Goal: Check status: Check status

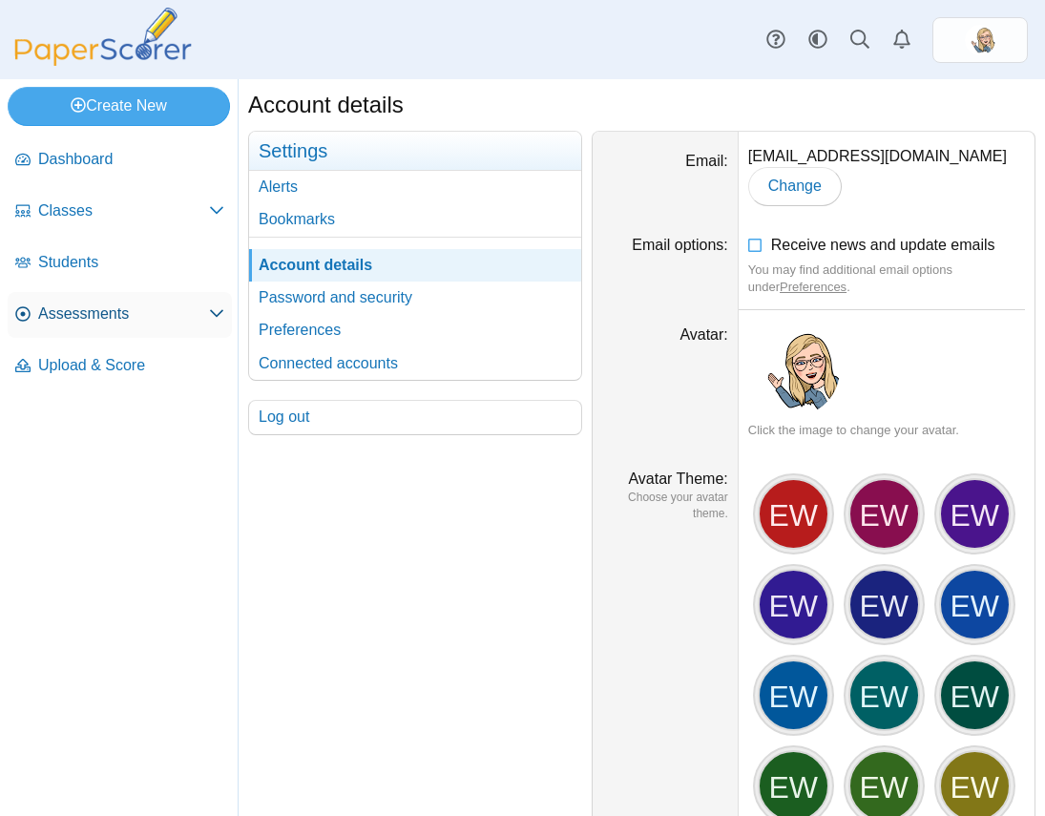
click at [125, 301] on link "Assessments" at bounding box center [120, 315] width 224 height 46
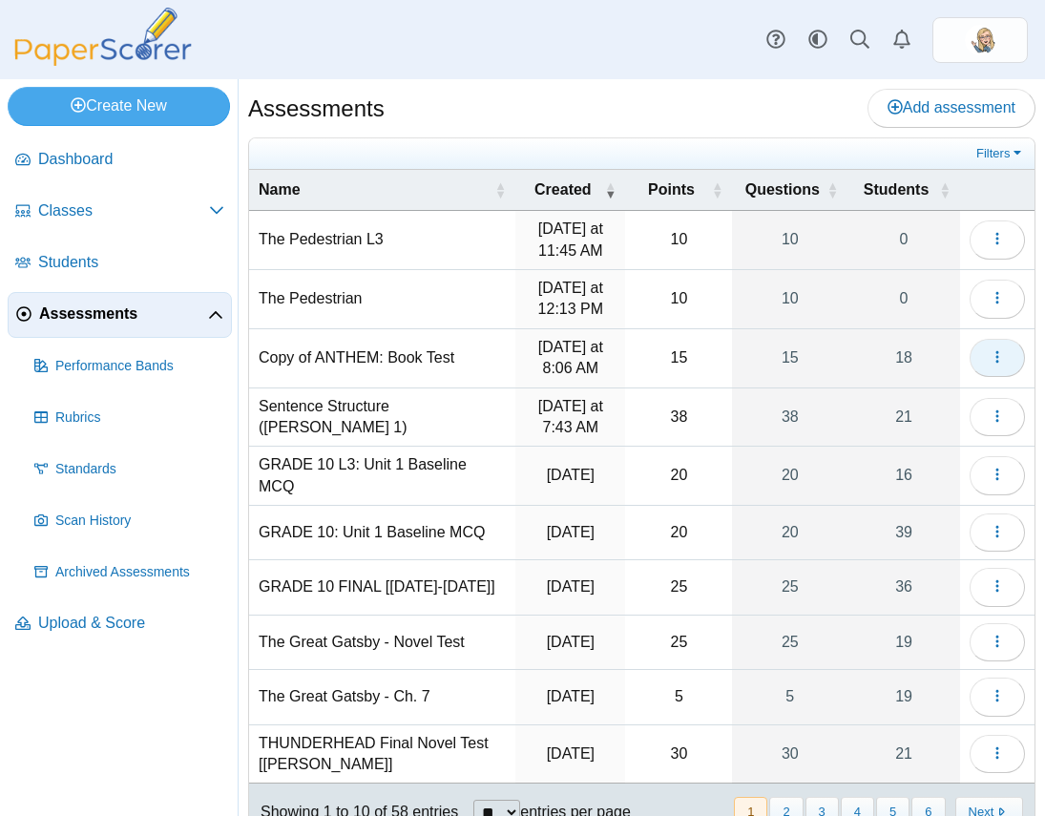
click at [989, 349] on icon "button" at bounding box center [996, 356] width 15 height 15
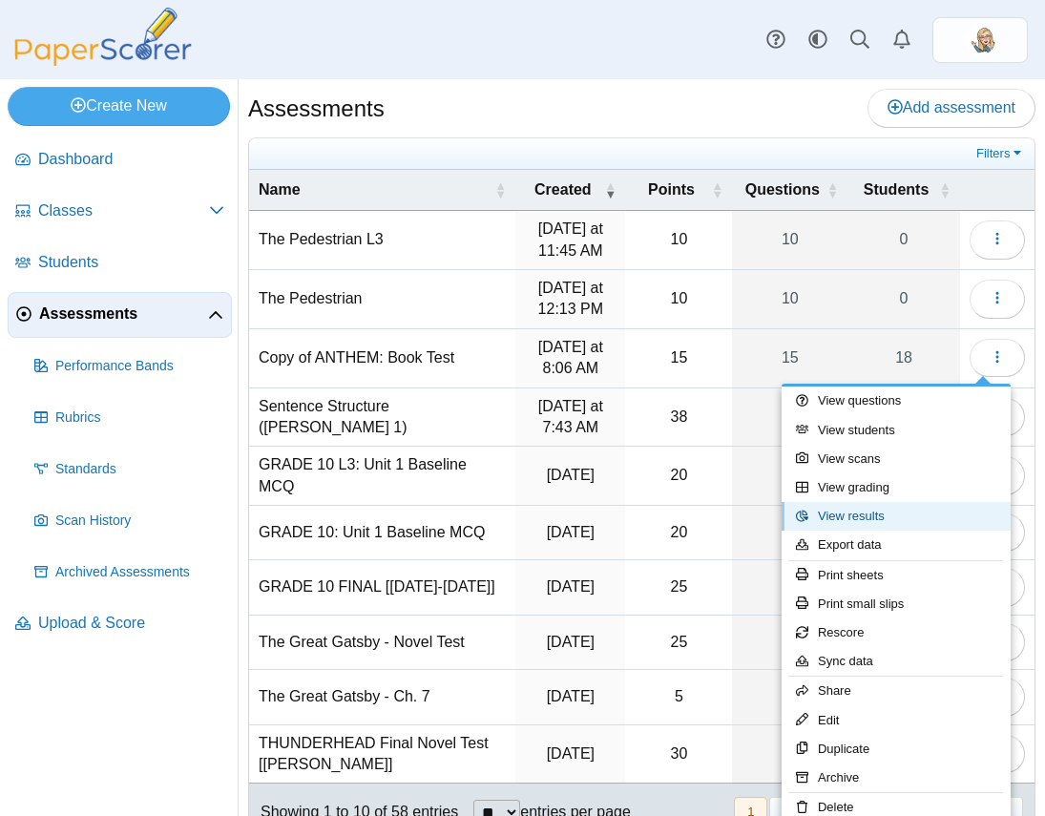
click at [897, 519] on link "View results" at bounding box center [895, 516] width 229 height 29
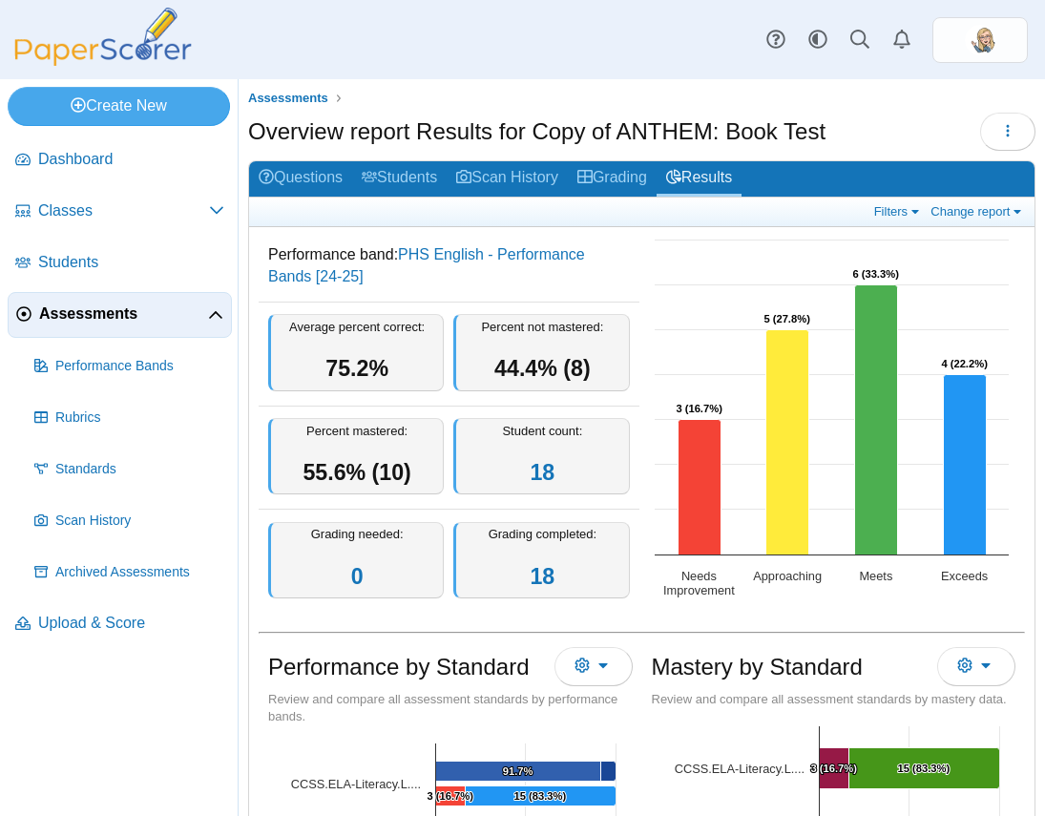
click at [373, 197] on h2 "Questions Students Scan History Grading Results" at bounding box center [641, 179] width 785 height 36
click at [386, 184] on link "Students" at bounding box center [399, 178] width 94 height 35
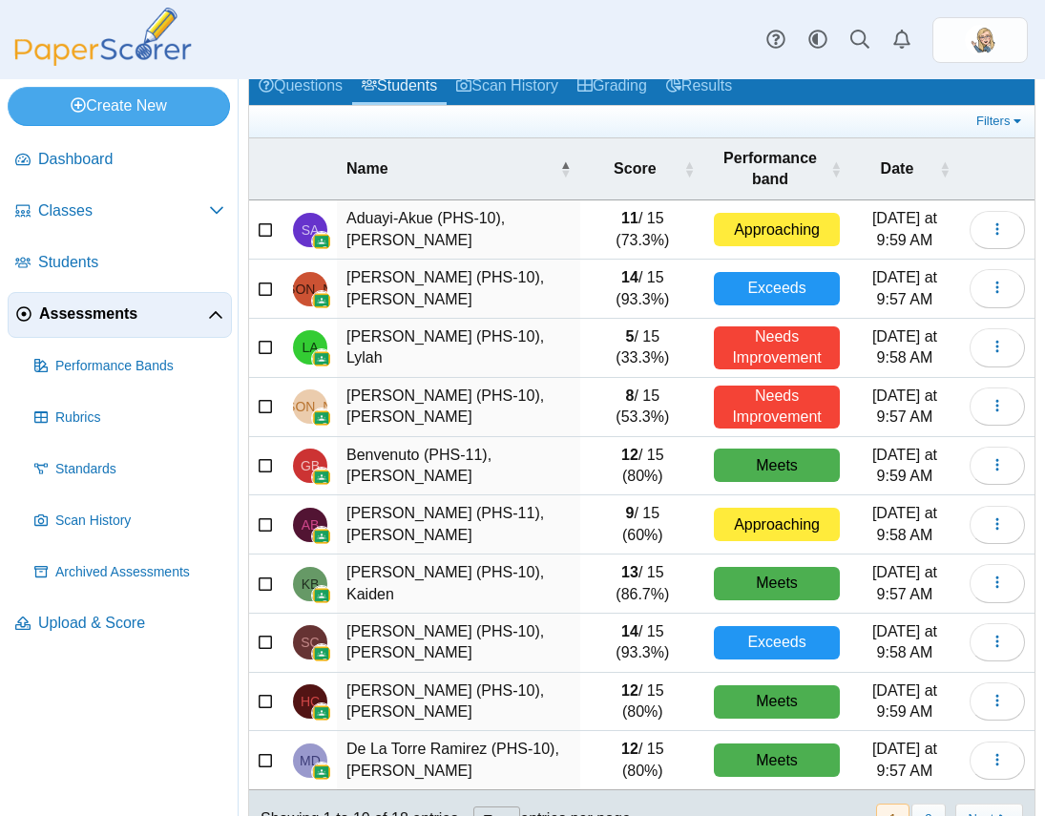
scroll to position [148, 0]
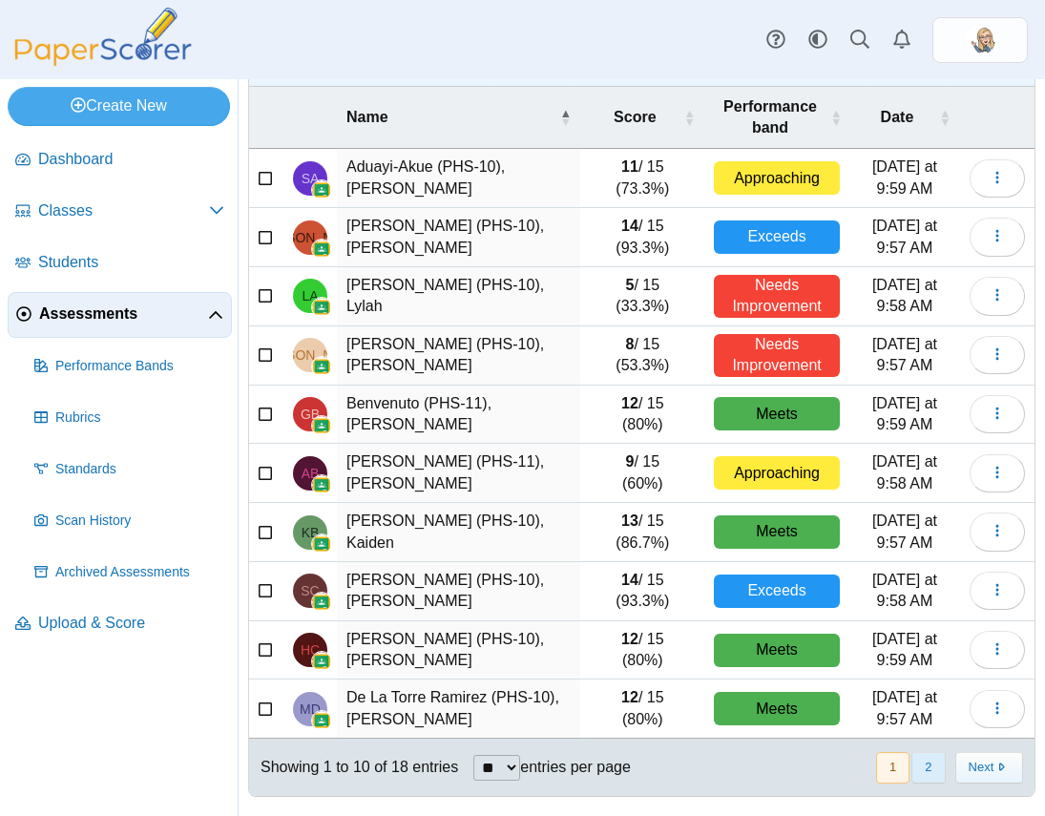
click at [911, 760] on button "2" at bounding box center [927, 767] width 33 height 31
